Goal: Browse casually: Explore the website without a specific task or goal

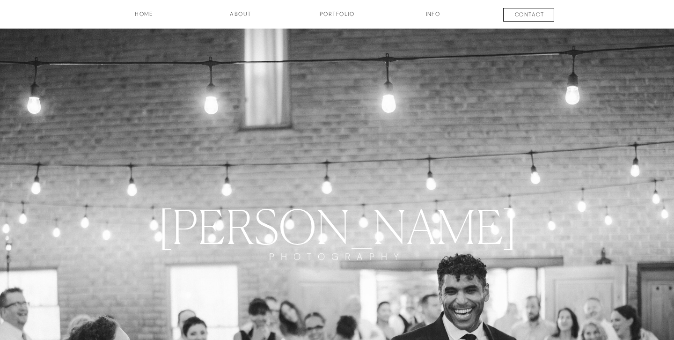
click at [434, 15] on h3 "INFO" at bounding box center [432, 18] width 47 height 16
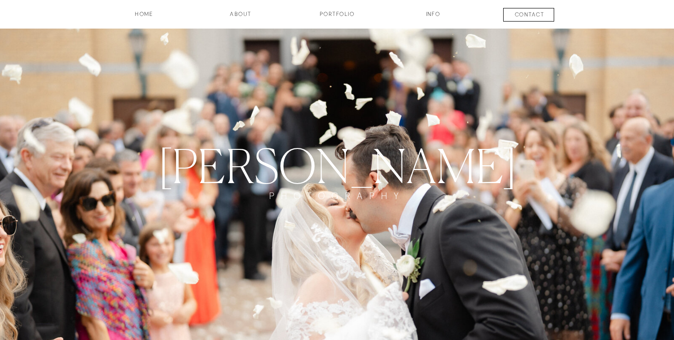
click at [148, 15] on h3 "HOME" at bounding box center [143, 18] width 69 height 16
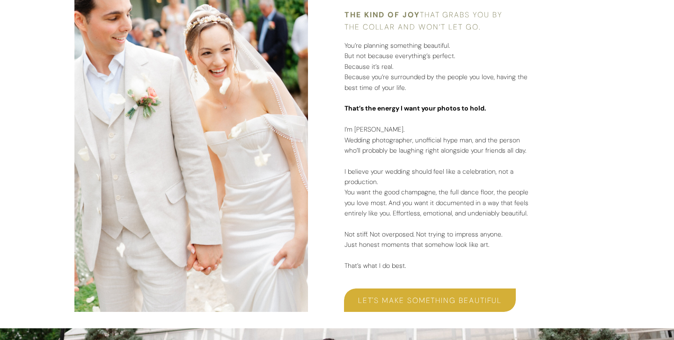
scroll to position [919, 0]
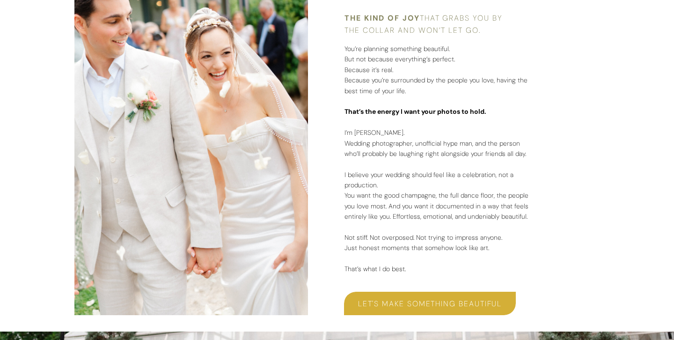
drag, startPoint x: 344, startPoint y: 17, endPoint x: 452, endPoint y: 270, distance: 275.2
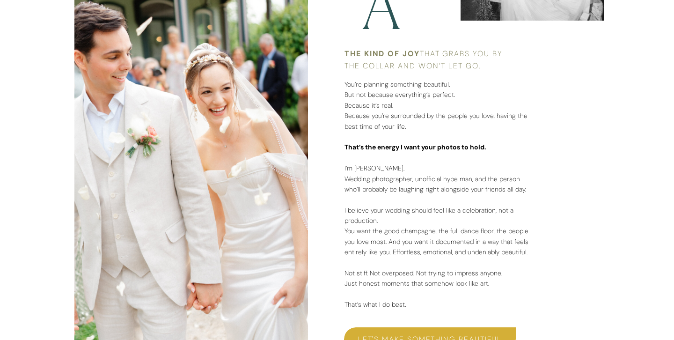
scroll to position [874, 0]
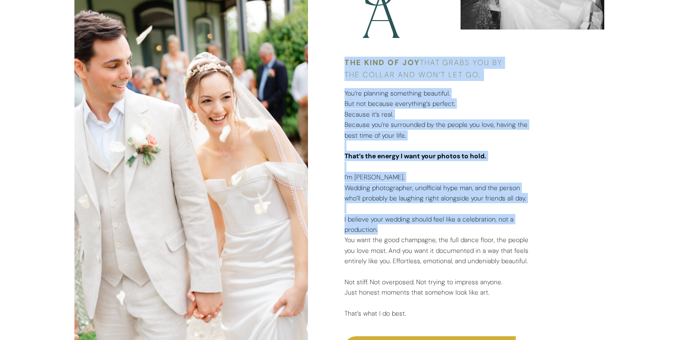
drag, startPoint x: 344, startPoint y: 60, endPoint x: 403, endPoint y: 238, distance: 187.3
click at [403, 238] on div "Wedding Photos That Make Your Heart Skip A Beat The kind of joy that grabs you …" at bounding box center [336, 69] width 561 height 613
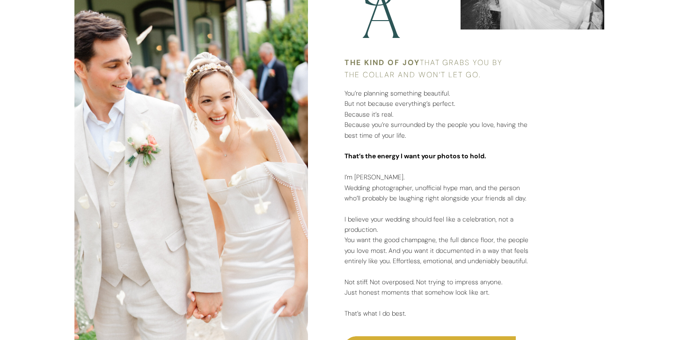
drag, startPoint x: 345, startPoint y: 61, endPoint x: 417, endPoint y: 321, distance: 269.2
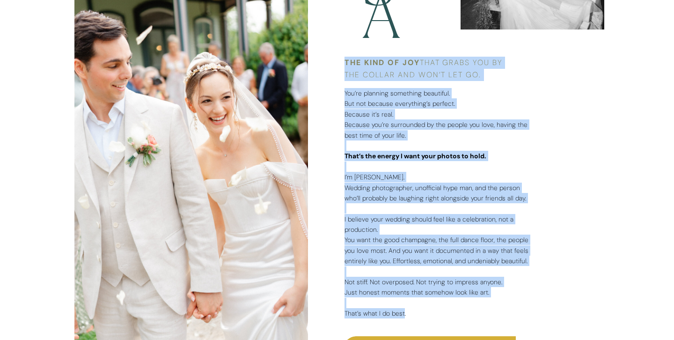
drag, startPoint x: 346, startPoint y: 61, endPoint x: 402, endPoint y: 316, distance: 261.1
click at [402, 316] on div "Wedding Photos That Make Your Heart Skip A Beat The kind of joy that grabs you …" at bounding box center [336, 69] width 561 height 613
copy div "The kind of joy that grabs you by the collar and won’t let go. You’re planning …"
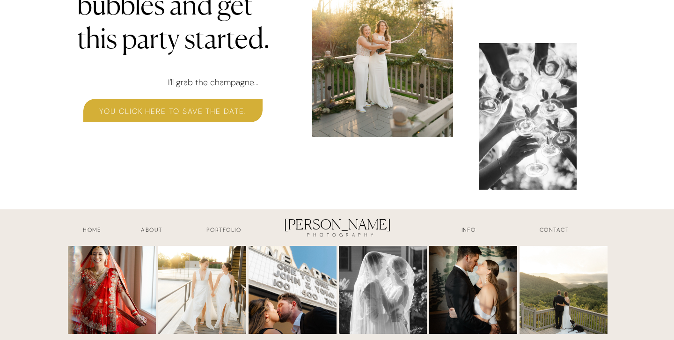
scroll to position [2983, 0]
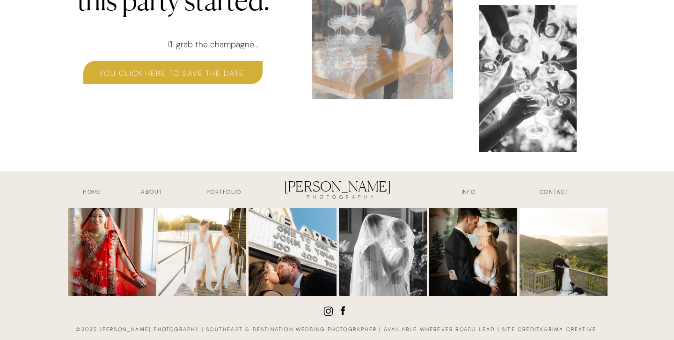
click at [238, 195] on h3 "Portfolio" at bounding box center [223, 193] width 69 height 11
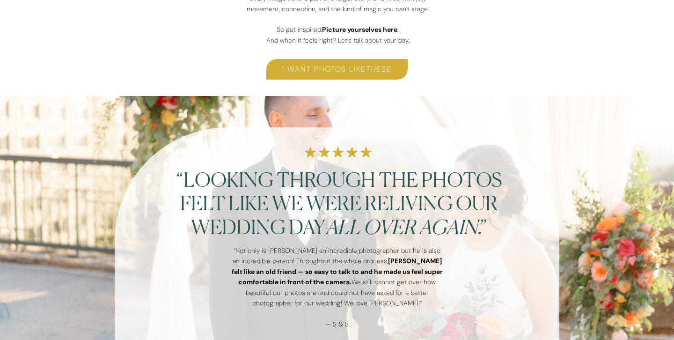
scroll to position [612, 0]
